Goal: Task Accomplishment & Management: Manage account settings

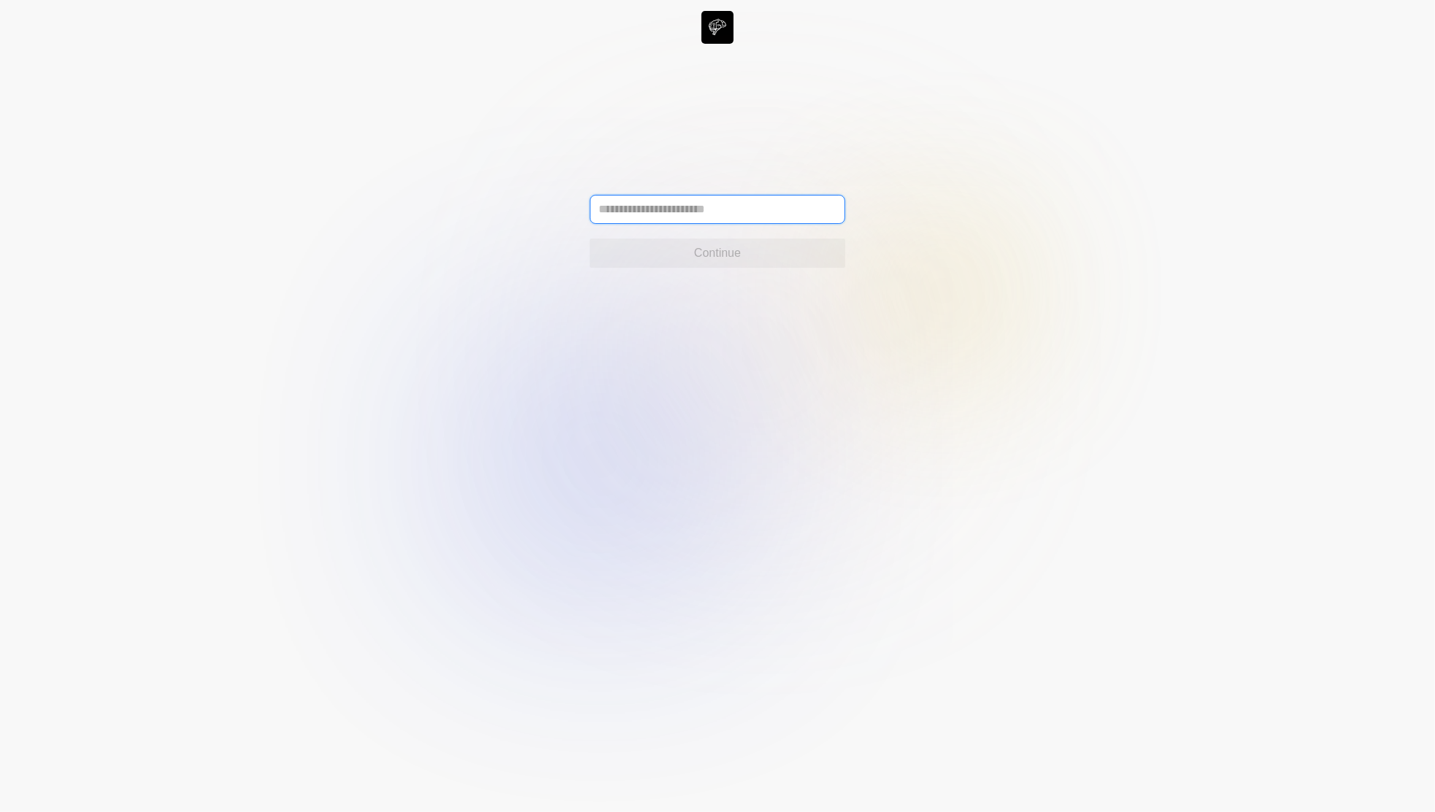
click at [778, 201] on input "text" at bounding box center [717, 209] width 255 height 29
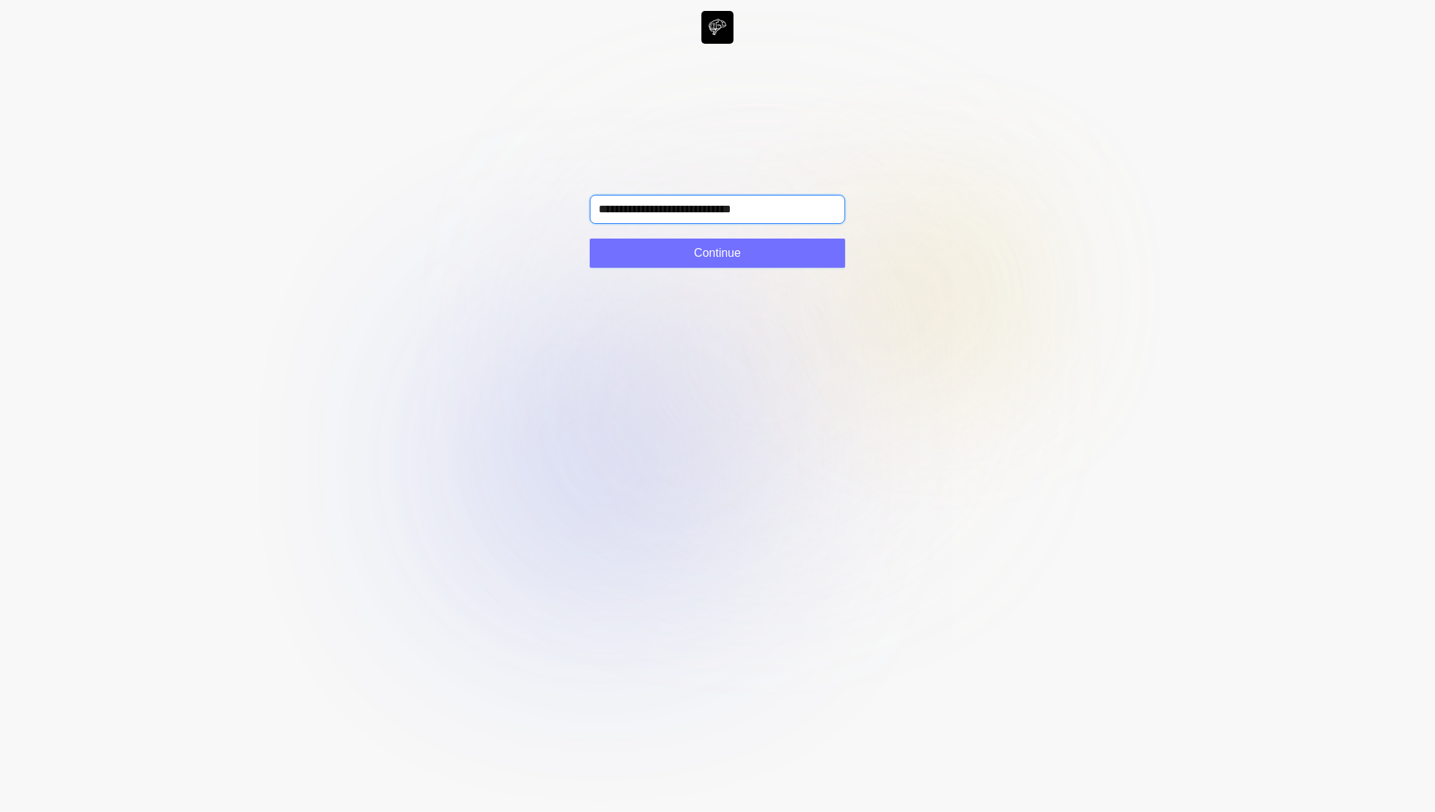
type input "**********"
click at [789, 239] on button "Continue" at bounding box center [717, 253] width 255 height 29
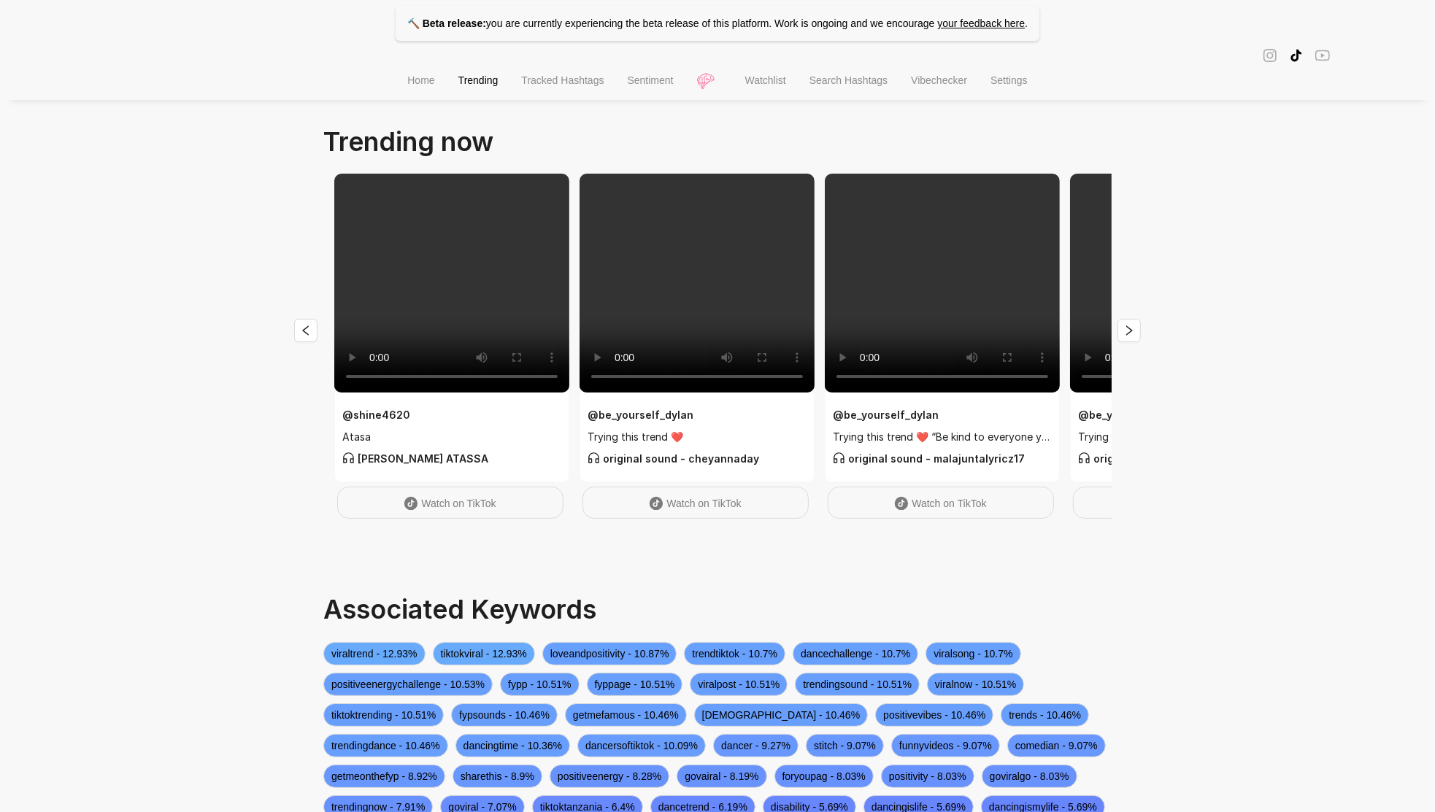
click at [574, 95] on li "Tracked Hashtags" at bounding box center [562, 81] width 106 height 37
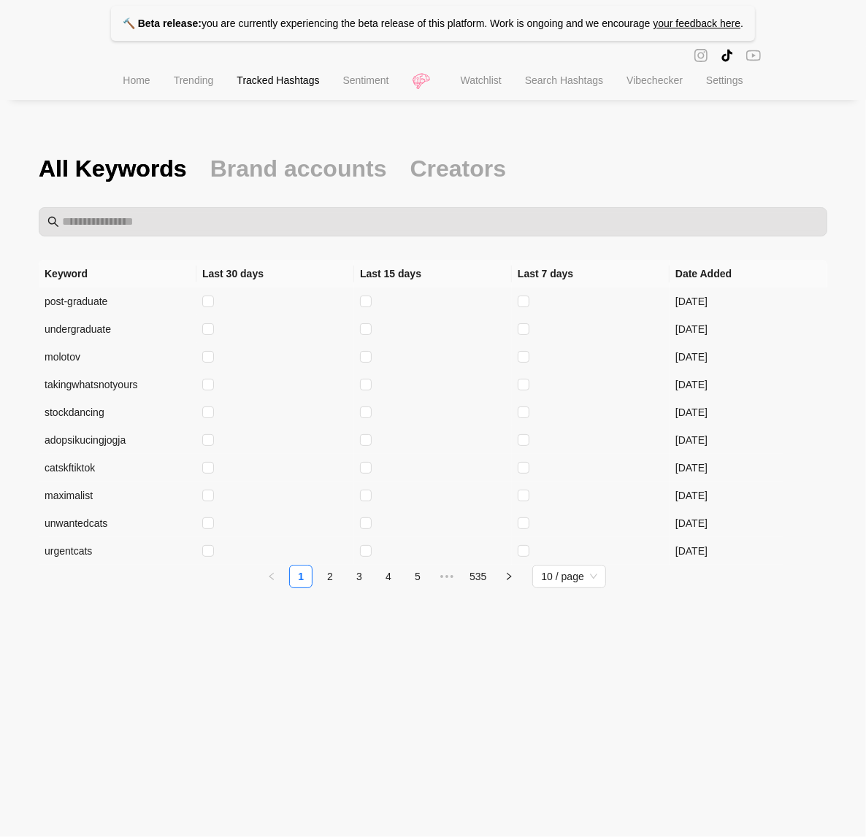
click at [482, 77] on li "Watchlist" at bounding box center [481, 81] width 64 height 37
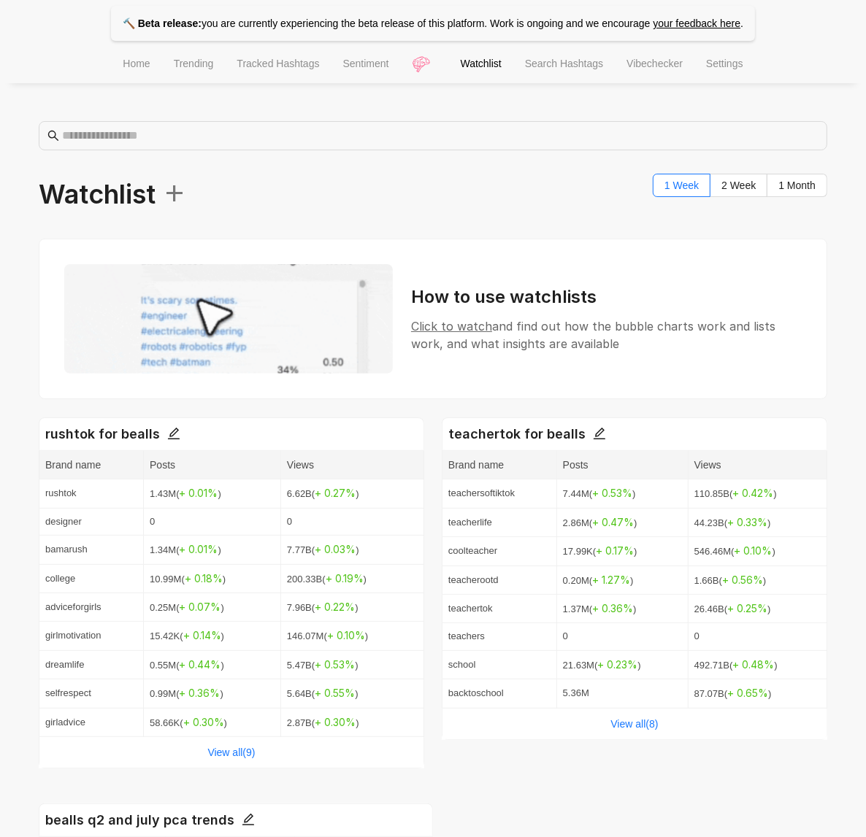
click at [550, 69] on span "Search Hashtags" at bounding box center [564, 64] width 78 height 12
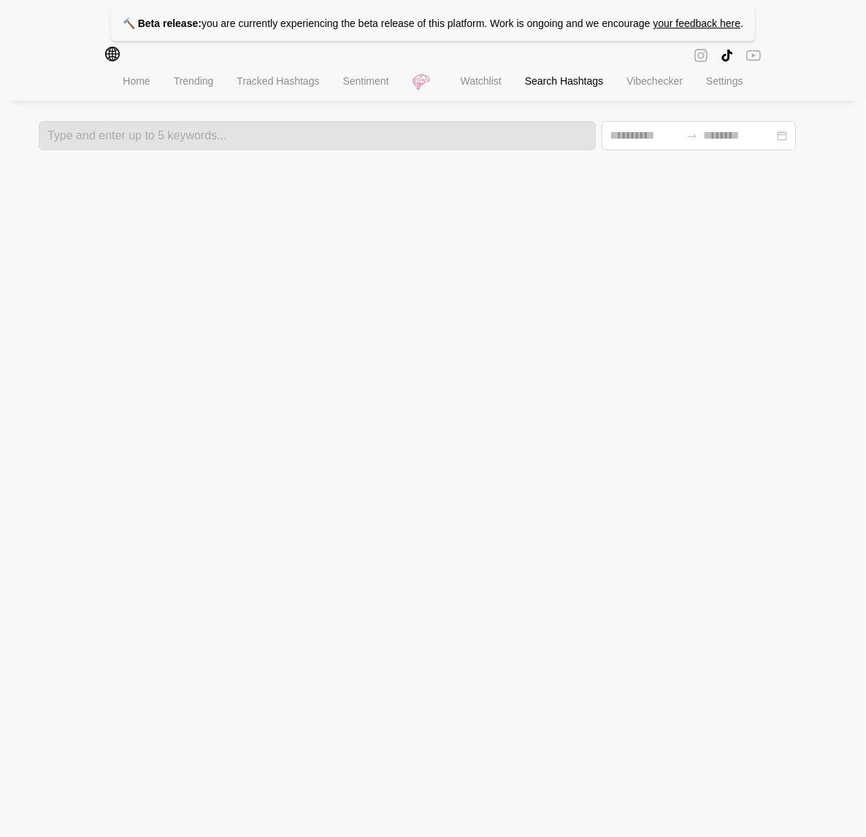
click at [495, 82] on span "Watchlist" at bounding box center [481, 81] width 41 height 12
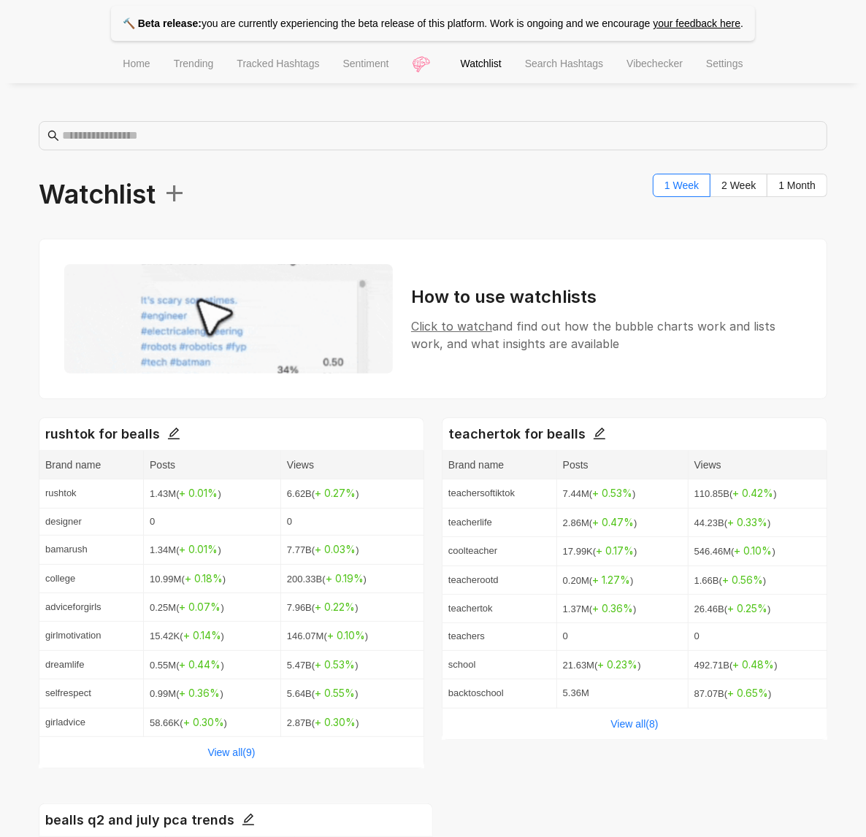
click at [199, 189] on div "Watchlist + 1 Week 2 Week 1 Month" at bounding box center [433, 195] width 788 height 42
click at [186, 189] on span "+" at bounding box center [170, 190] width 31 height 43
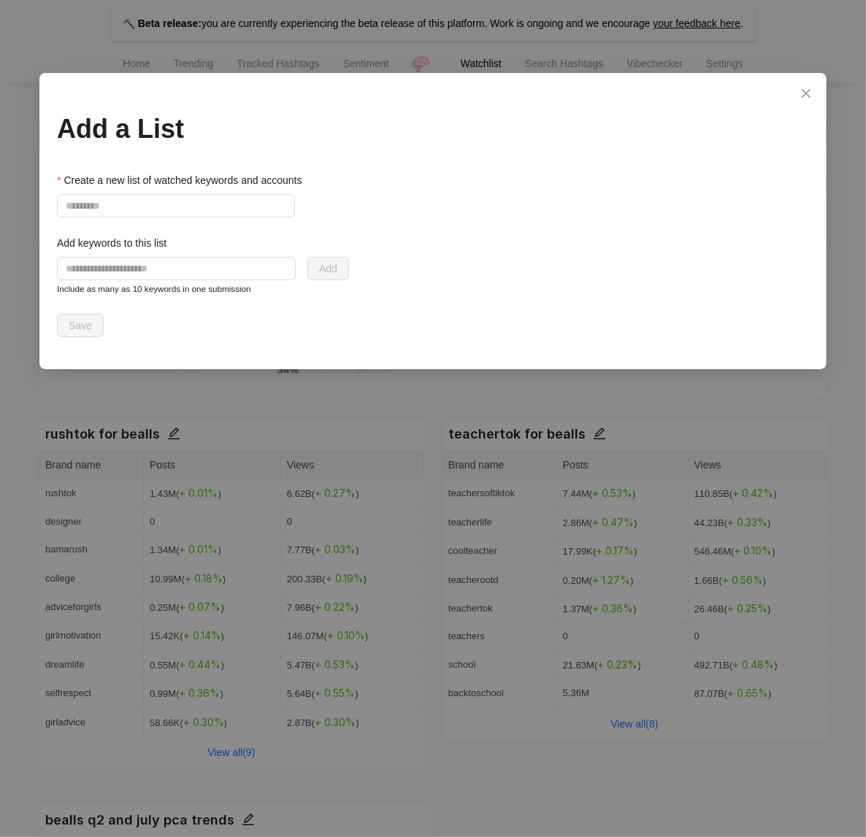
click at [190, 189] on div "Create a new list of watched keywords and accounts" at bounding box center [203, 183] width 292 height 22
drag, startPoint x: 190, startPoint y: 227, endPoint x: 188, endPoint y: 215, distance: 12.6
click at [190, 227] on form "Create a new list of watched keywords and accounts Add keywords to this list Ad…" at bounding box center [203, 254] width 292 height 165
click at [188, 215] on input "Create a new list of watched keywords and accounts" at bounding box center [176, 205] width 238 height 23
type input "**********"
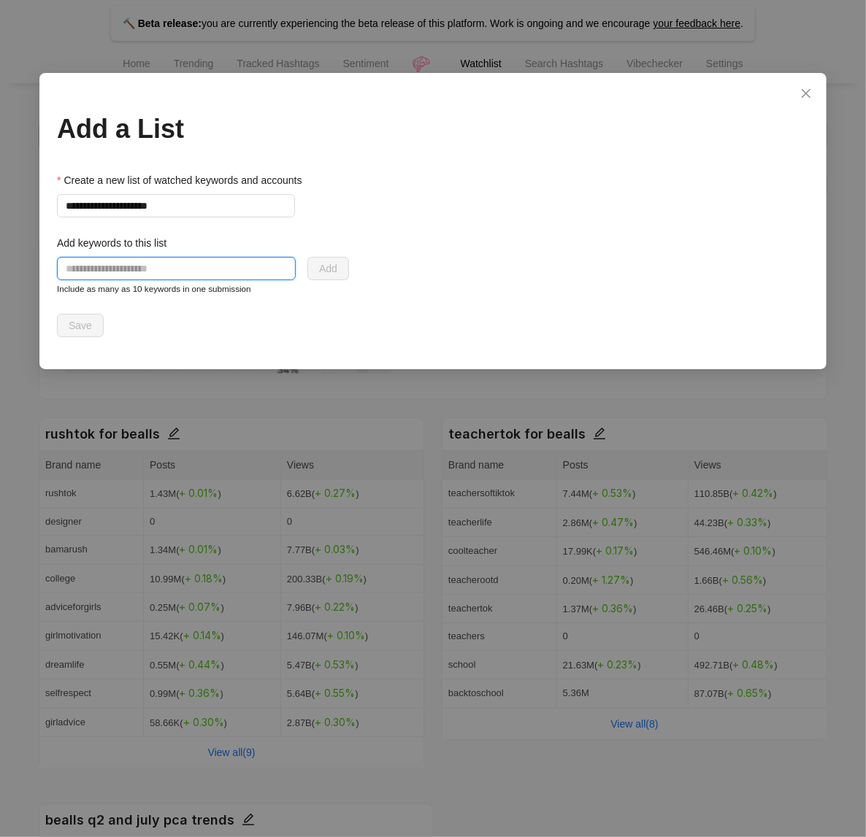
click at [263, 270] on input "text" at bounding box center [176, 268] width 239 height 23
type input "**********"
click at [332, 263] on span "Add" at bounding box center [328, 269] width 18 height 16
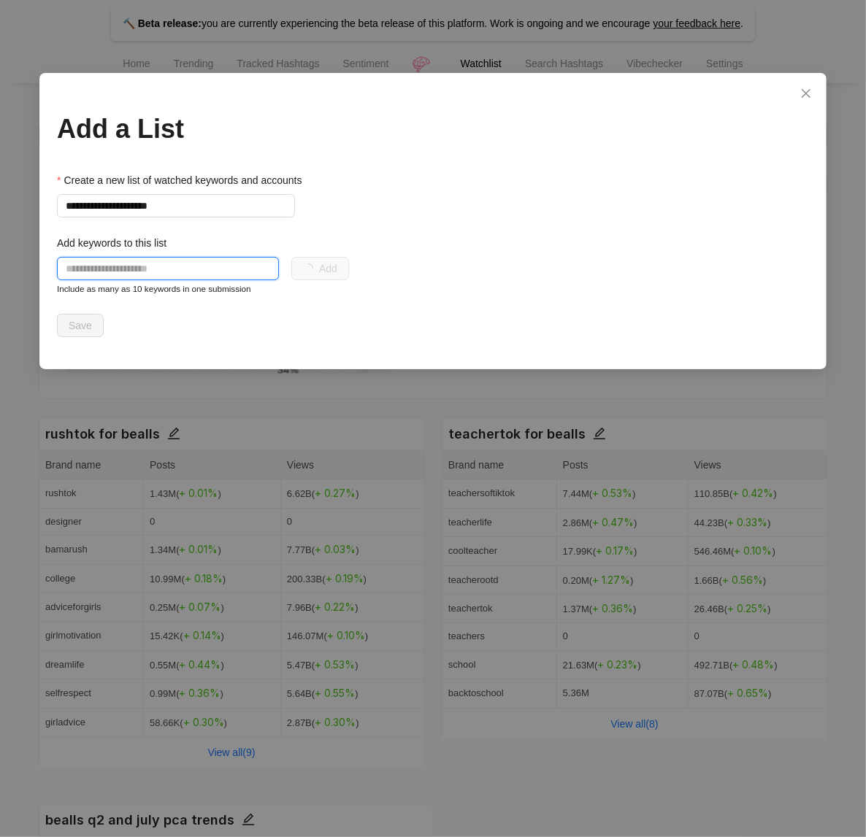
click at [115, 262] on input "text" at bounding box center [168, 268] width 222 height 23
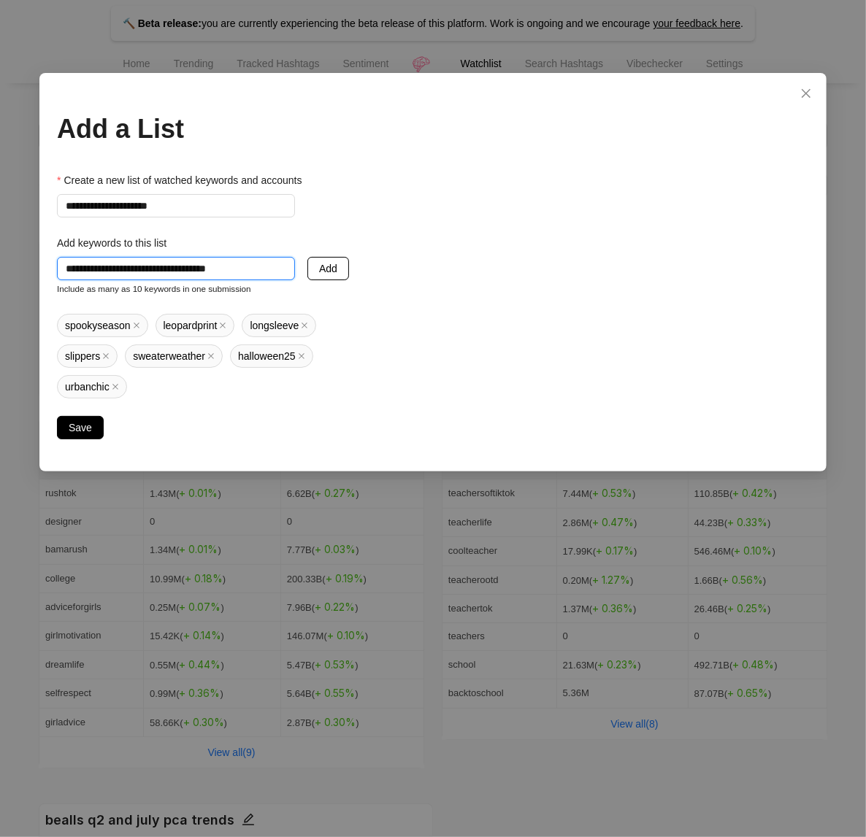
type input "**********"
click at [342, 269] on button "Add" at bounding box center [328, 268] width 42 height 23
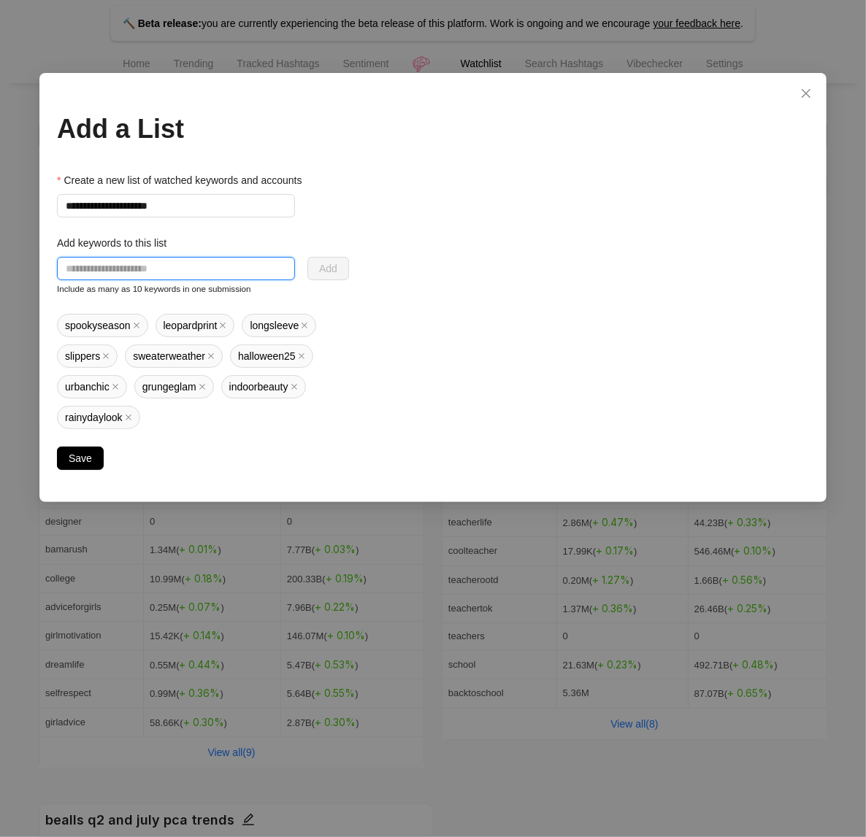
click at [138, 280] on input "text" at bounding box center [176, 268] width 238 height 23
type input "**********"
click at [331, 270] on span "Add" at bounding box center [328, 269] width 18 height 16
click at [77, 461] on span "Save" at bounding box center [80, 458] width 23 height 16
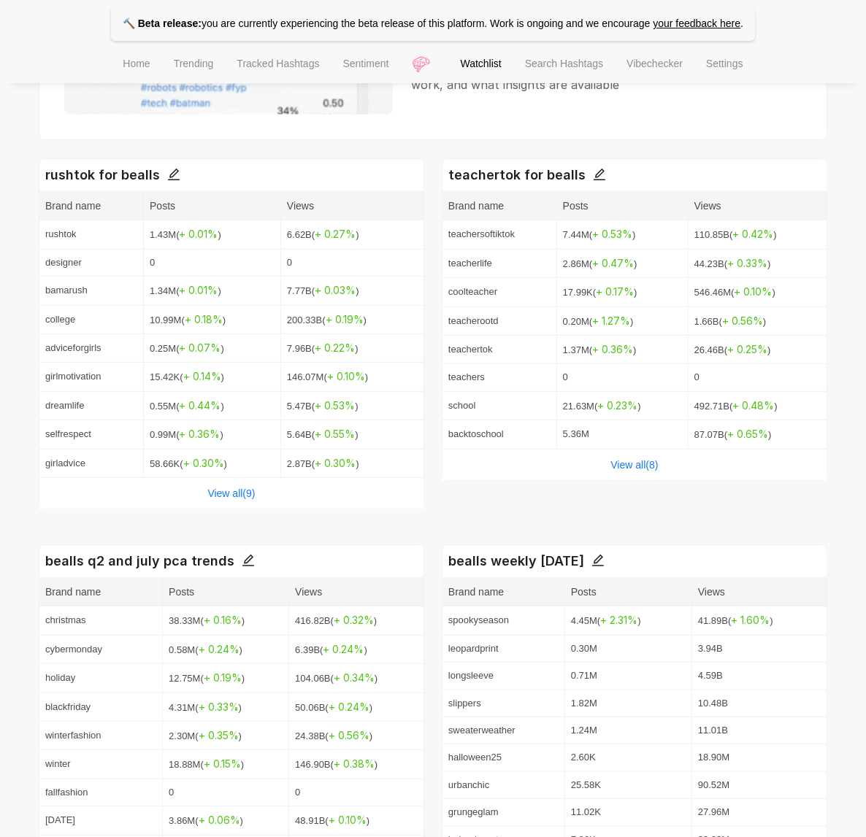
scroll to position [574, 0]
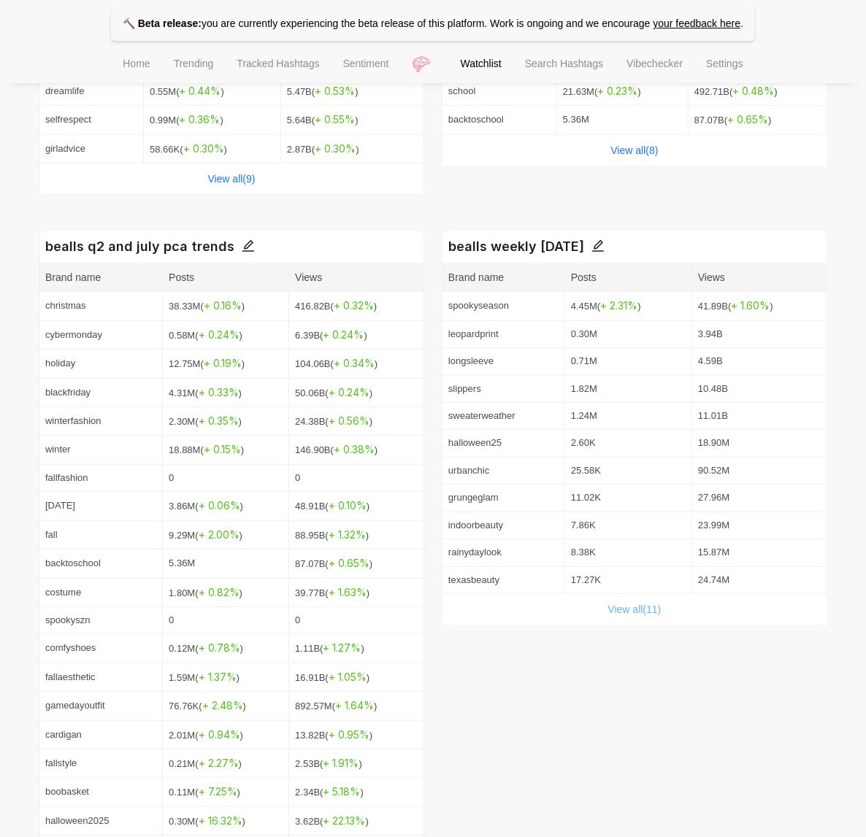
click at [628, 615] on link "View all( 11 )" at bounding box center [634, 610] width 53 height 12
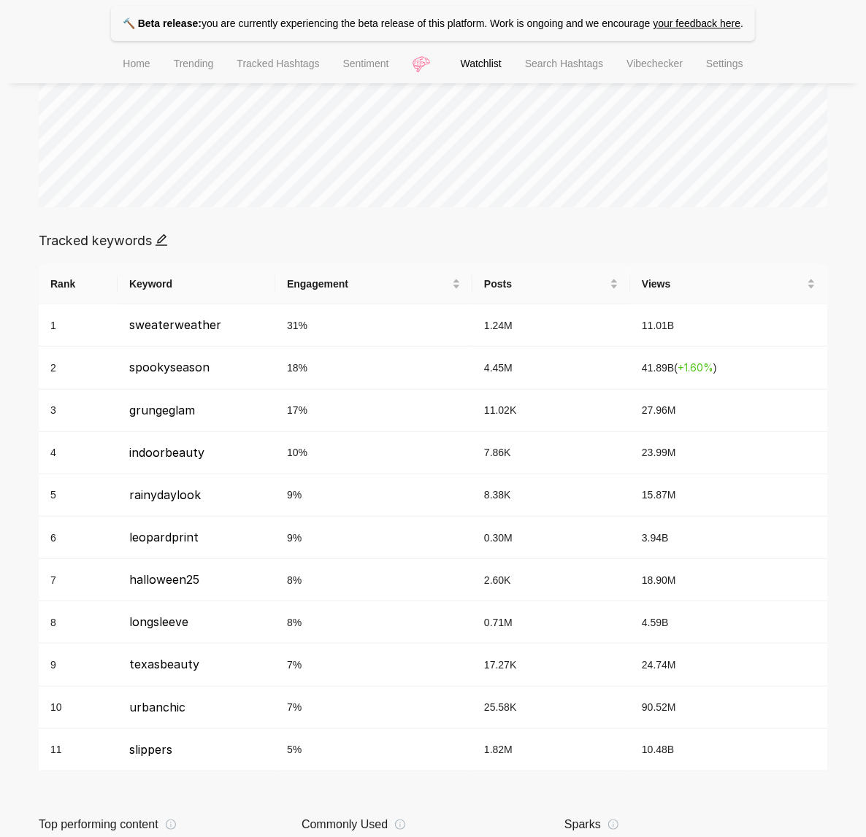
scroll to position [552, 0]
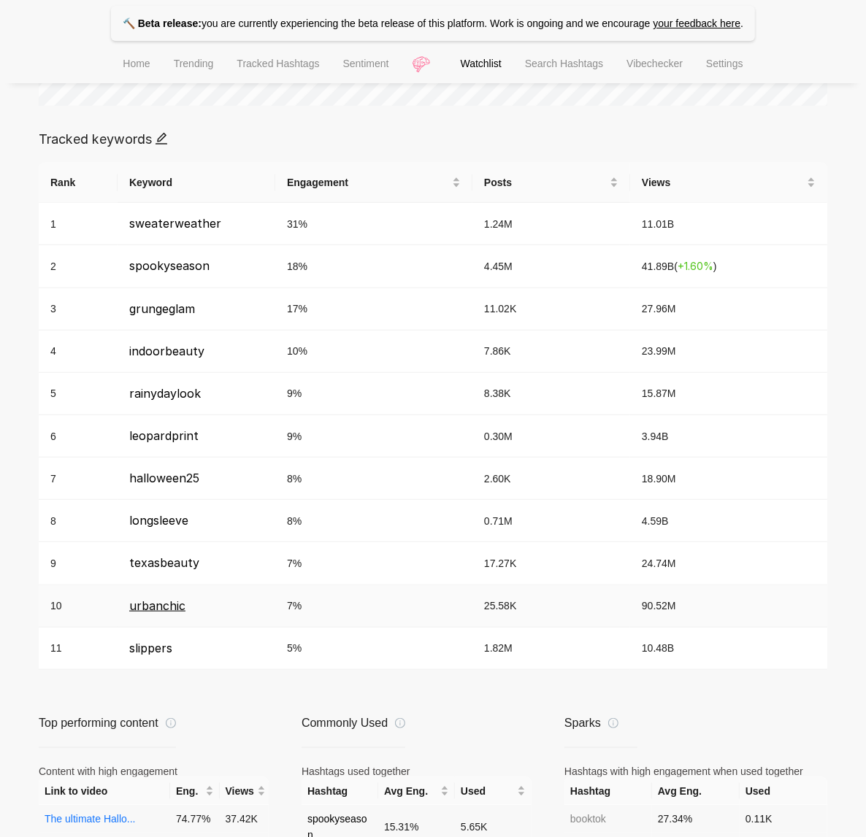
click at [177, 608] on span "urbanchic" at bounding box center [157, 605] width 56 height 15
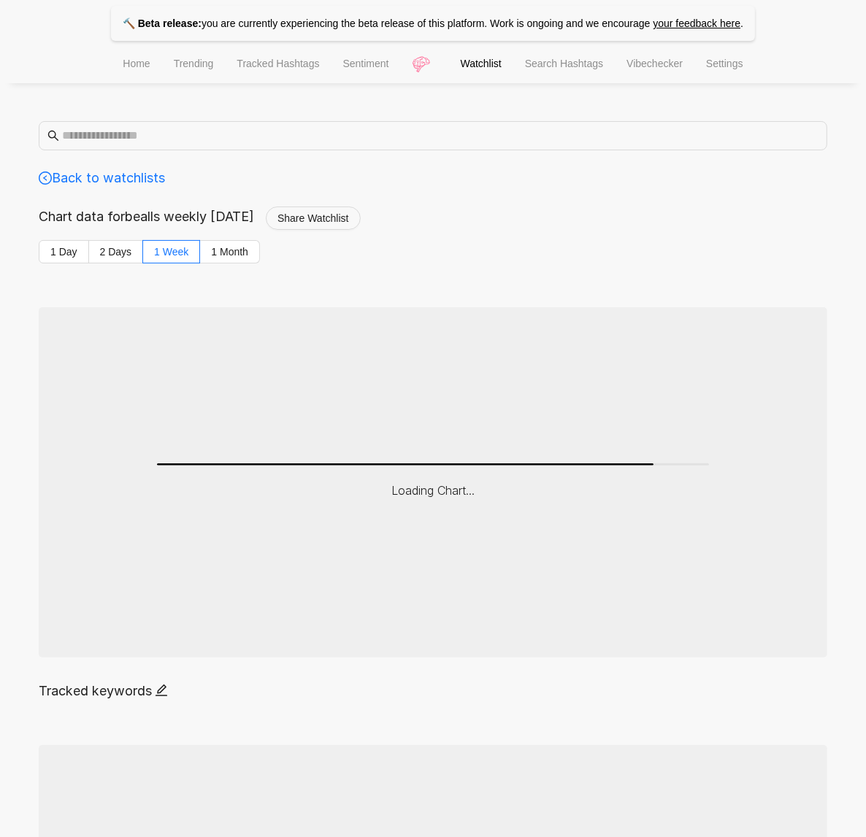
scroll to position [552, 0]
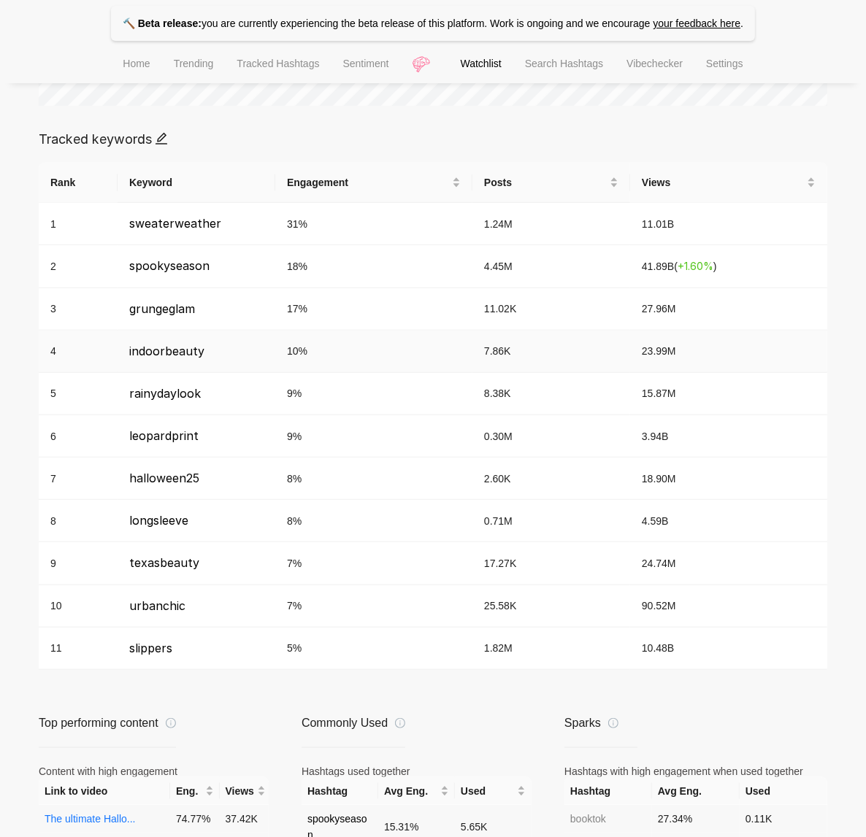
click at [561, 347] on td "7.86K" at bounding box center [551, 352] width 158 height 42
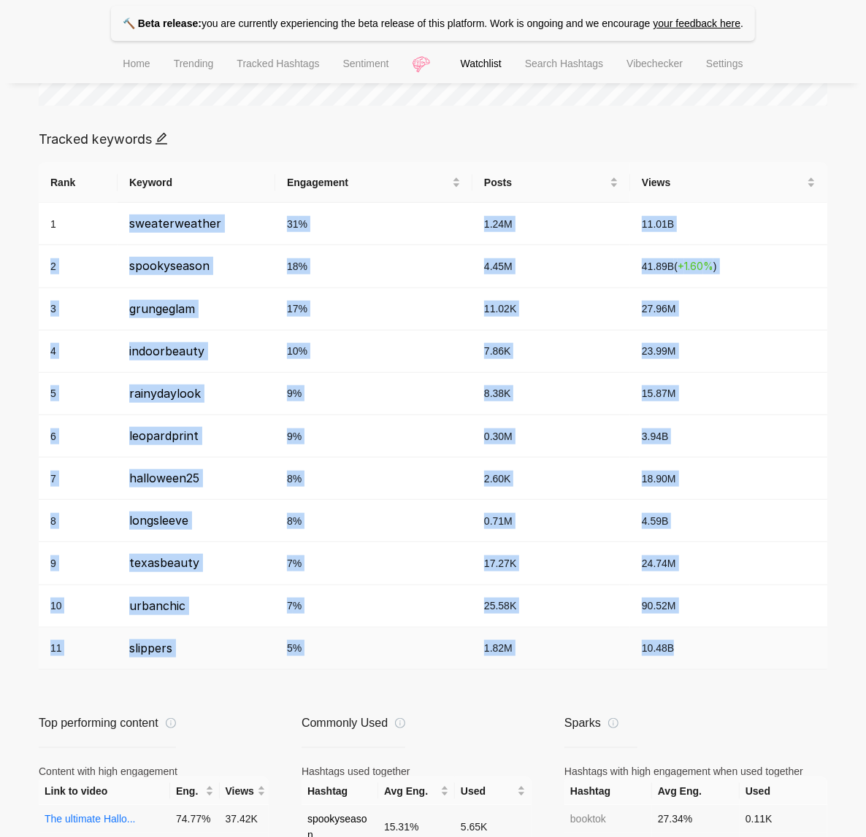
drag, startPoint x: 120, startPoint y: 220, endPoint x: 709, endPoint y: 665, distance: 737.7
click at [709, 665] on tbody "1 sweaterweather 31 % 1.24M 11.01B 2 spookyseason 18 % 4.45M 41.89B ( + 1.60 % …" at bounding box center [433, 436] width 788 height 467
copy tbody "sweaterweather 31 % 1.24M 11.01B 2 spookyseason 18 % 4.45M 41.89B ( + 1.60 % ) …"
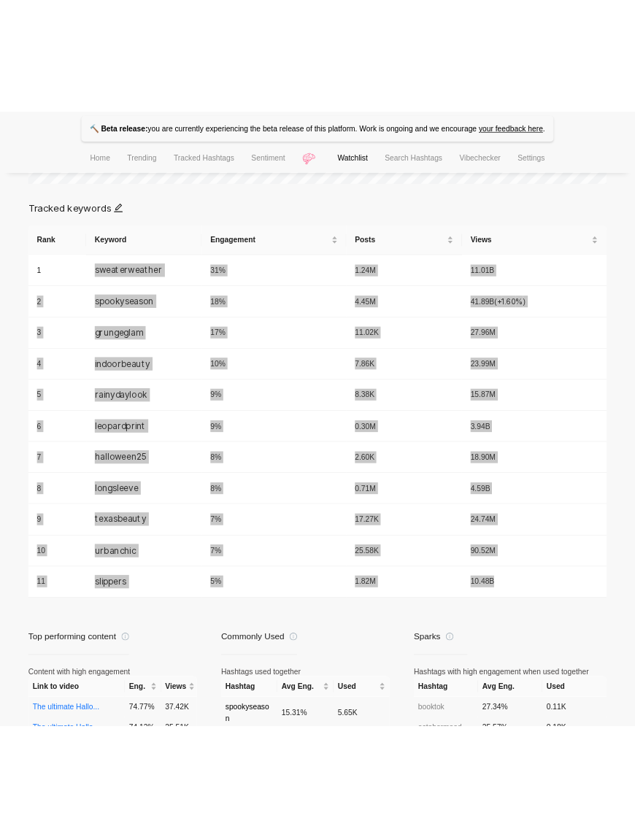
scroll to position [562, 0]
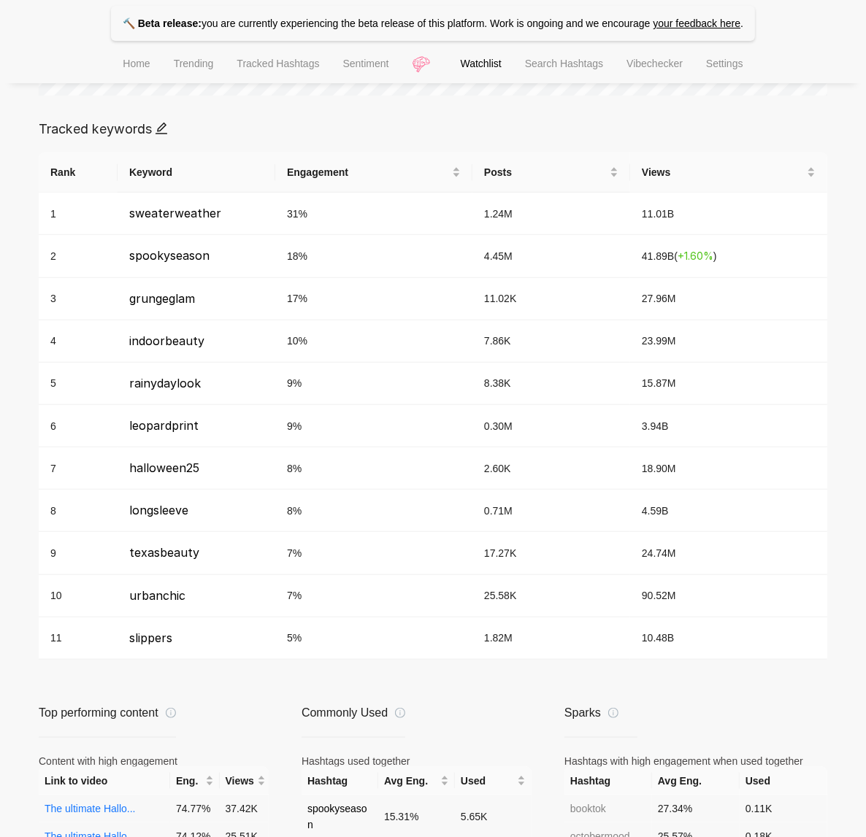
click at [470, 703] on main "Back to watchlists Chart data for bealls weekly 10/09/25 Share Watchlist 1 Day …" at bounding box center [433, 297] width 788 height 1477
click at [399, 523] on td "8 %" at bounding box center [373, 511] width 197 height 42
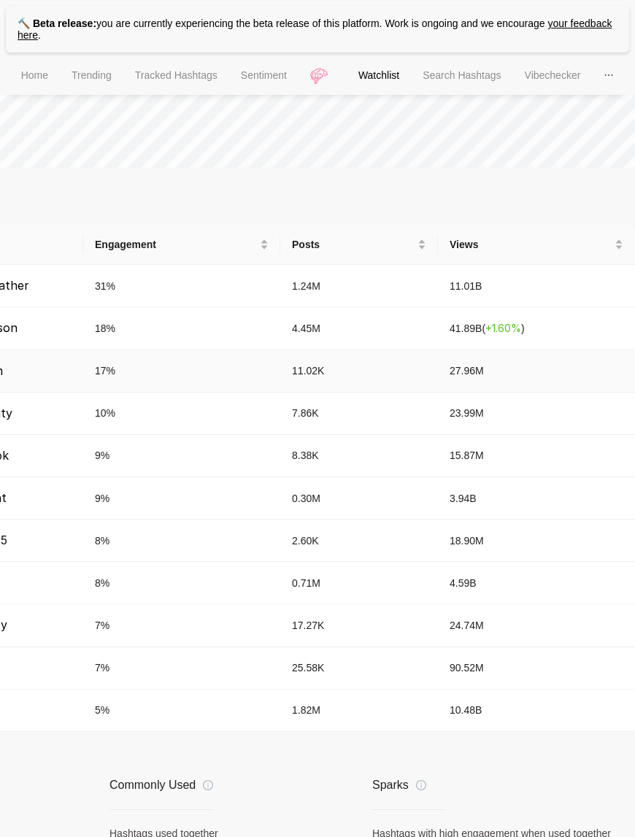
scroll to position [454, 153]
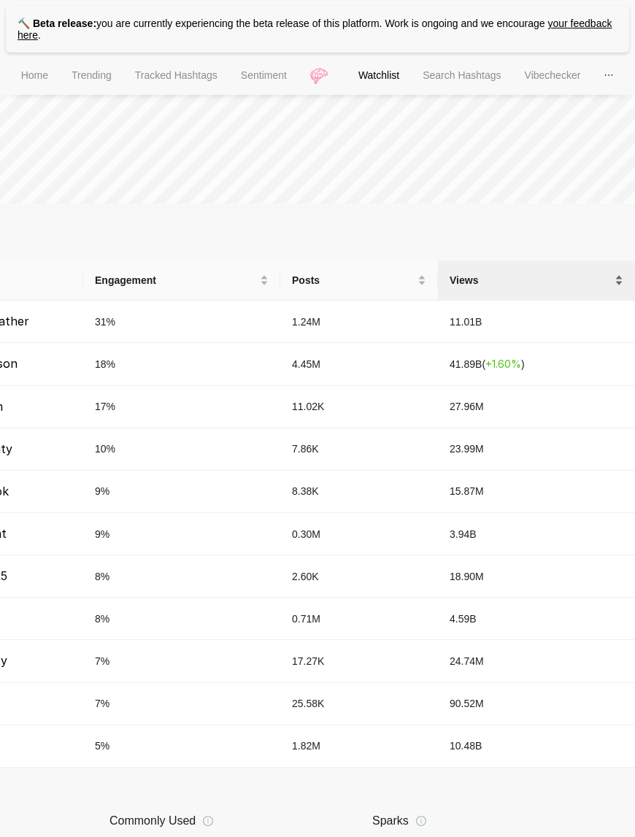
click at [489, 278] on span "Views" at bounding box center [531, 280] width 162 height 16
click at [476, 288] on div "Views" at bounding box center [537, 280] width 174 height 16
click at [465, 347] on td "11.01B" at bounding box center [536, 364] width 197 height 42
click at [465, 377] on td "11.01B" at bounding box center [536, 364] width 197 height 42
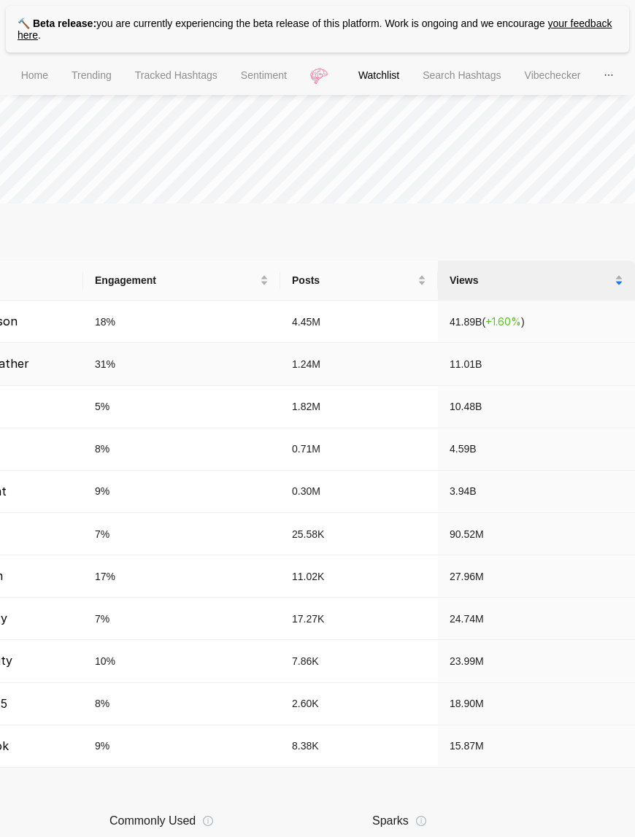
click at [465, 369] on span "11.01B" at bounding box center [466, 364] width 32 height 12
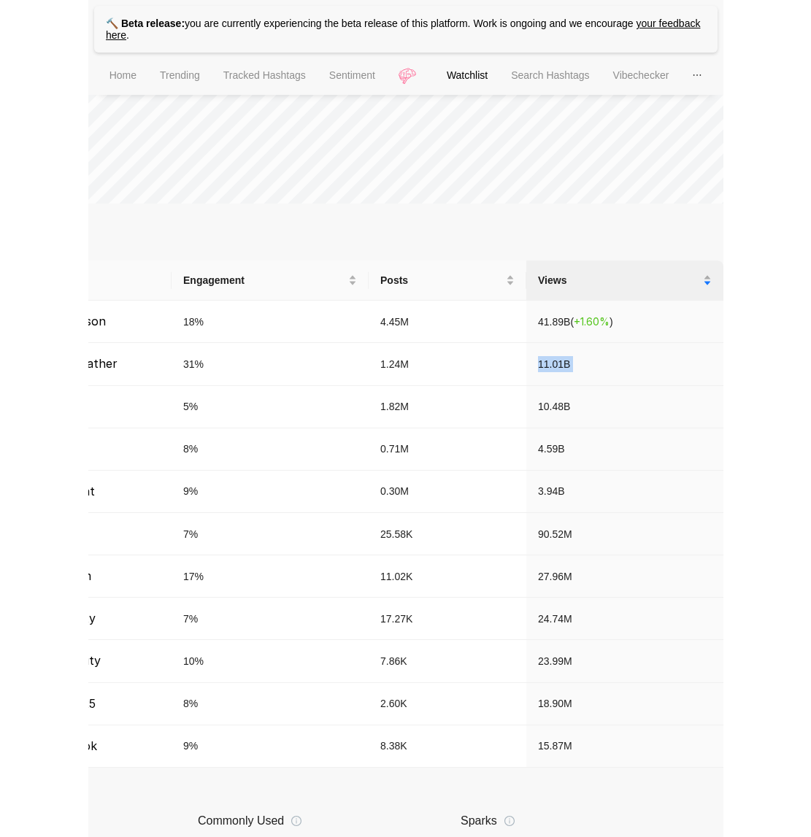
scroll to position [454, 0]
